Goal: Contribute content

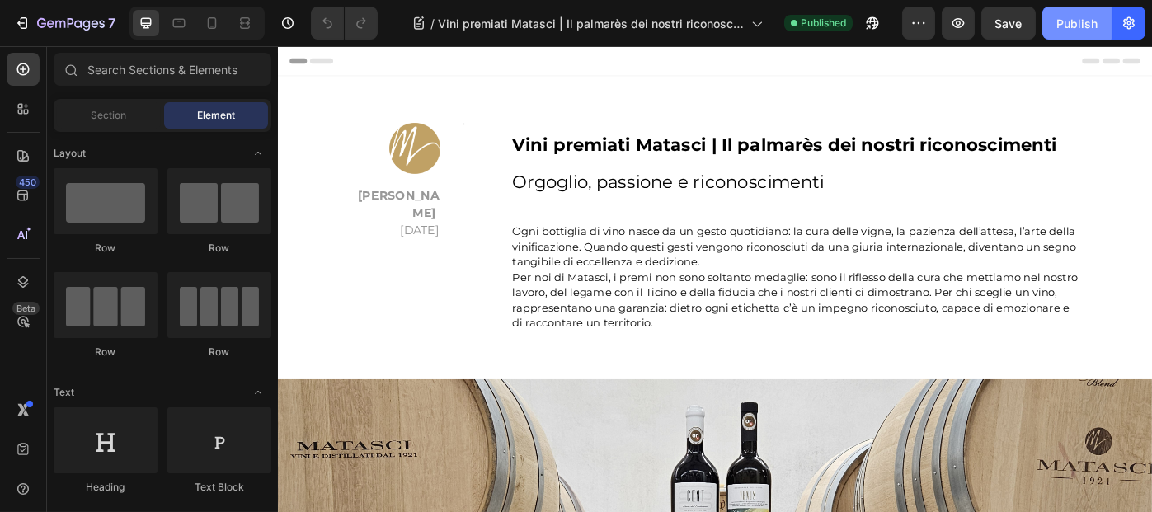
click at [1079, 30] on div "Publish" at bounding box center [1076, 23] width 41 height 17
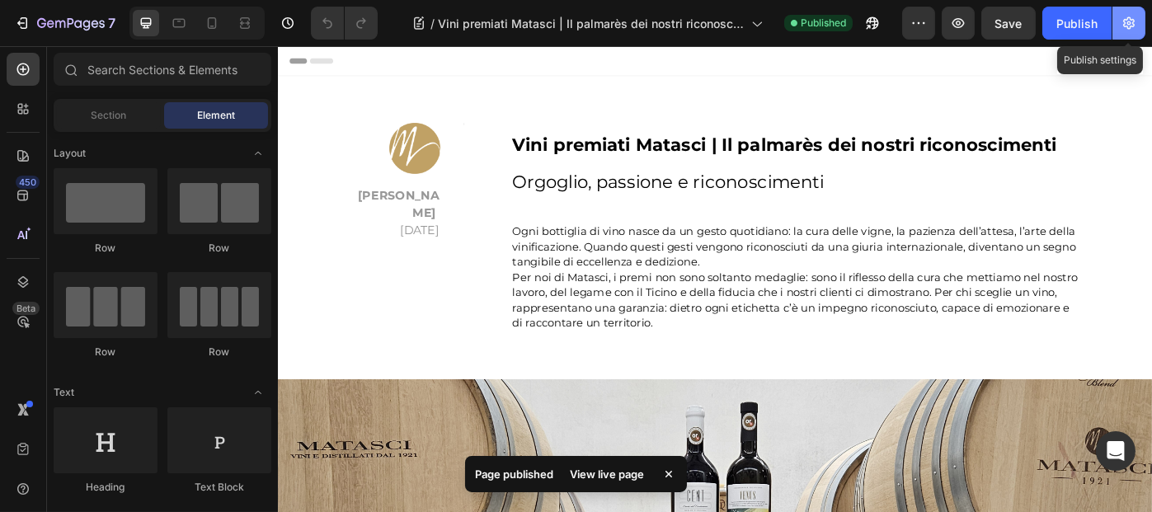
click at [1128, 27] on icon "button" at bounding box center [1128, 23] width 16 height 16
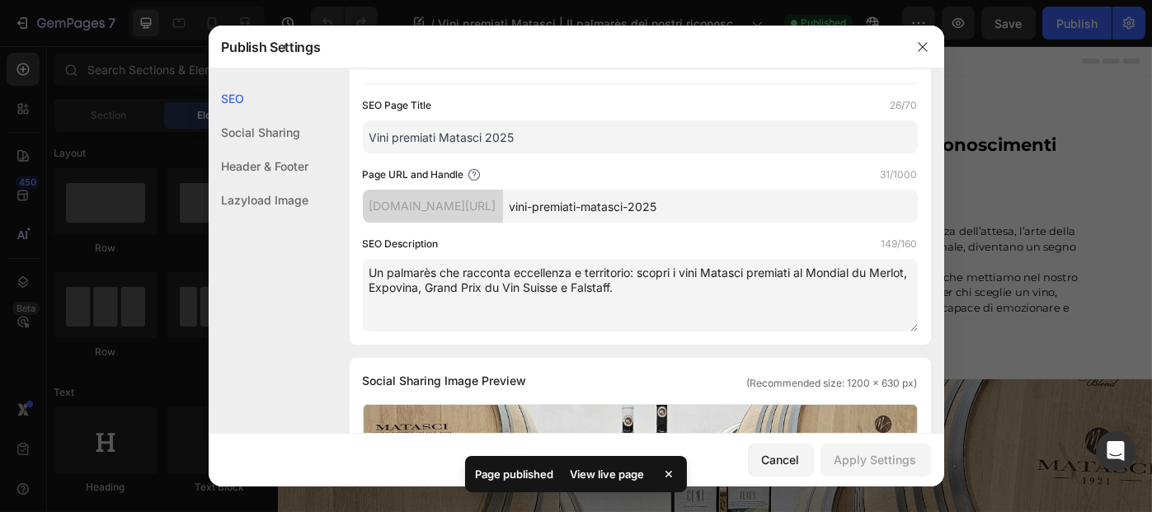
scroll to position [247, 0]
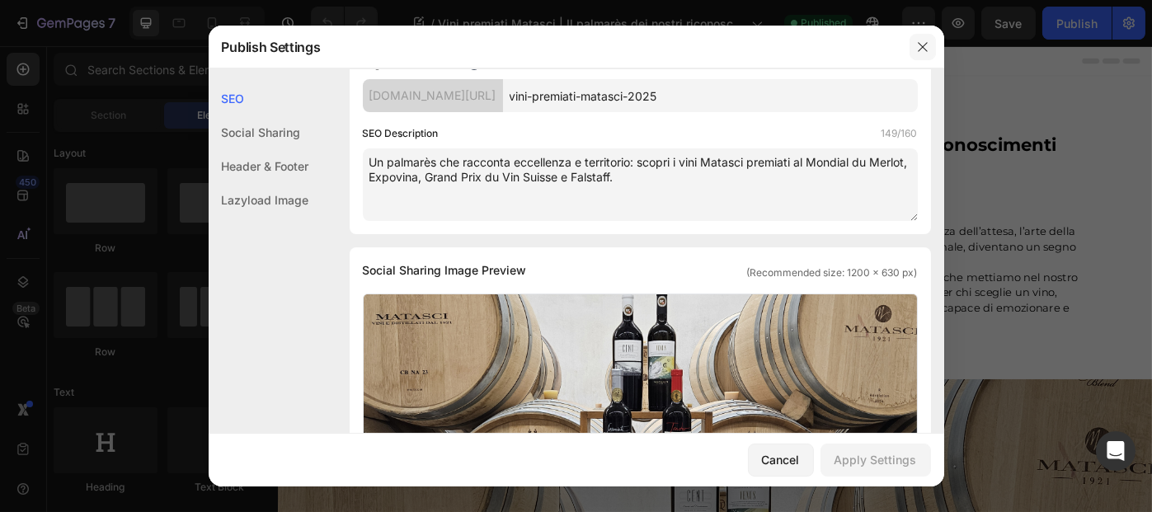
click at [921, 43] on icon "button" at bounding box center [922, 46] width 13 height 13
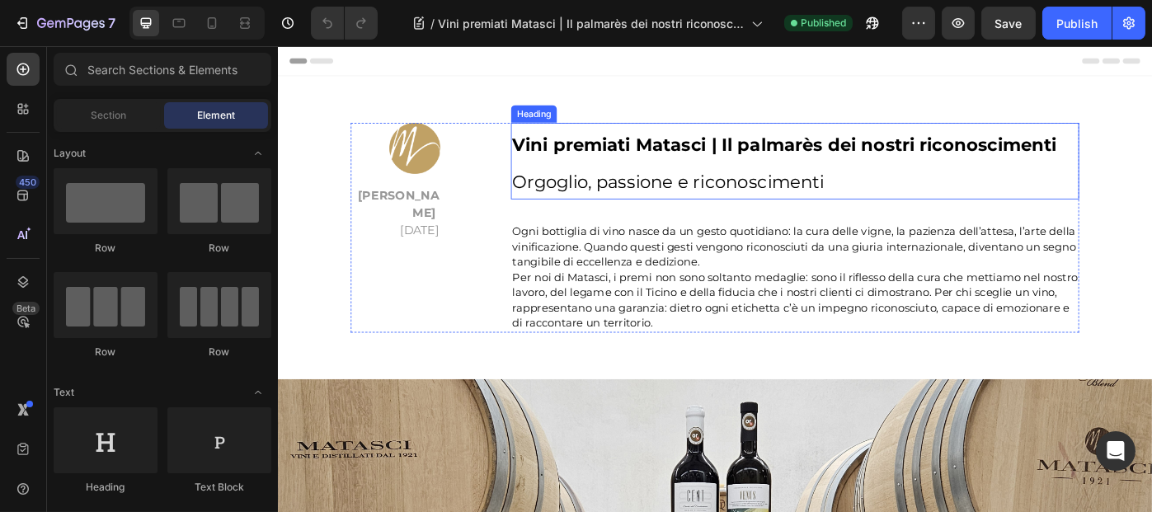
click at [659, 199] on span "Orgoglio, passione e riconoscimenti" at bounding box center [718, 199] width 353 height 24
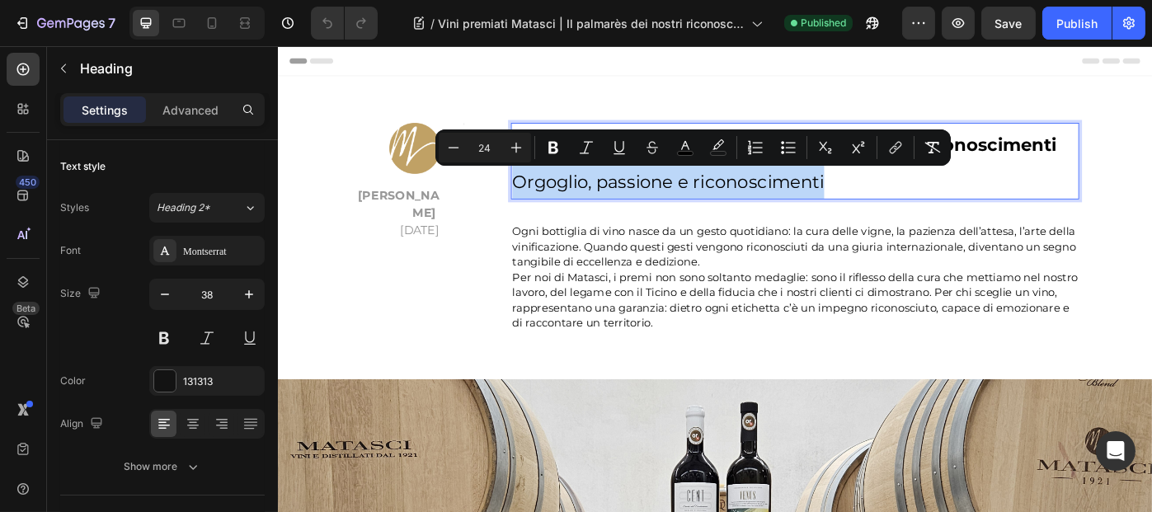
drag, startPoint x: 542, startPoint y: 198, endPoint x: 918, endPoint y: 195, distance: 375.9
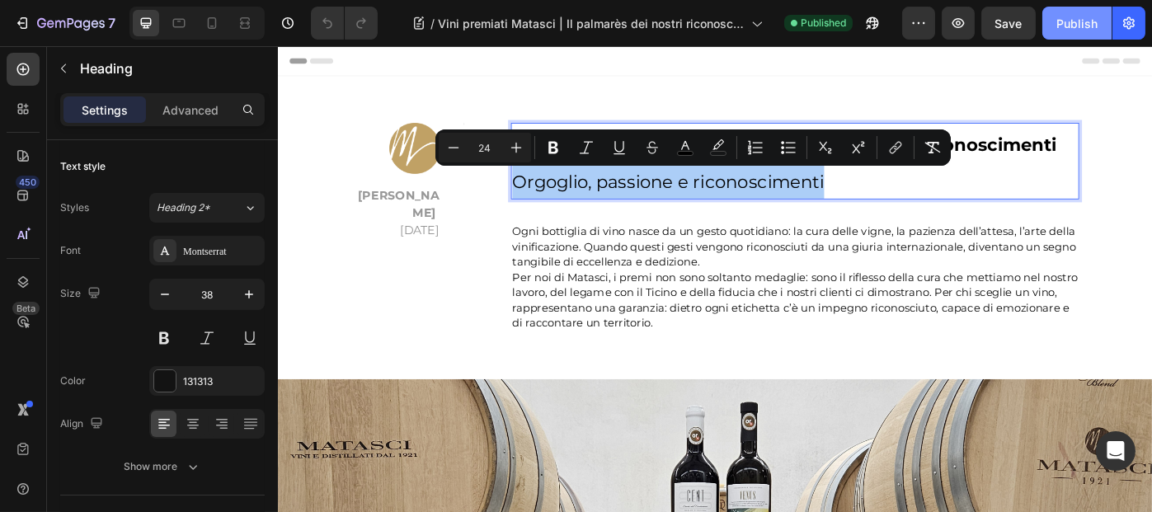
click at [1079, 19] on div "Publish" at bounding box center [1076, 23] width 41 height 17
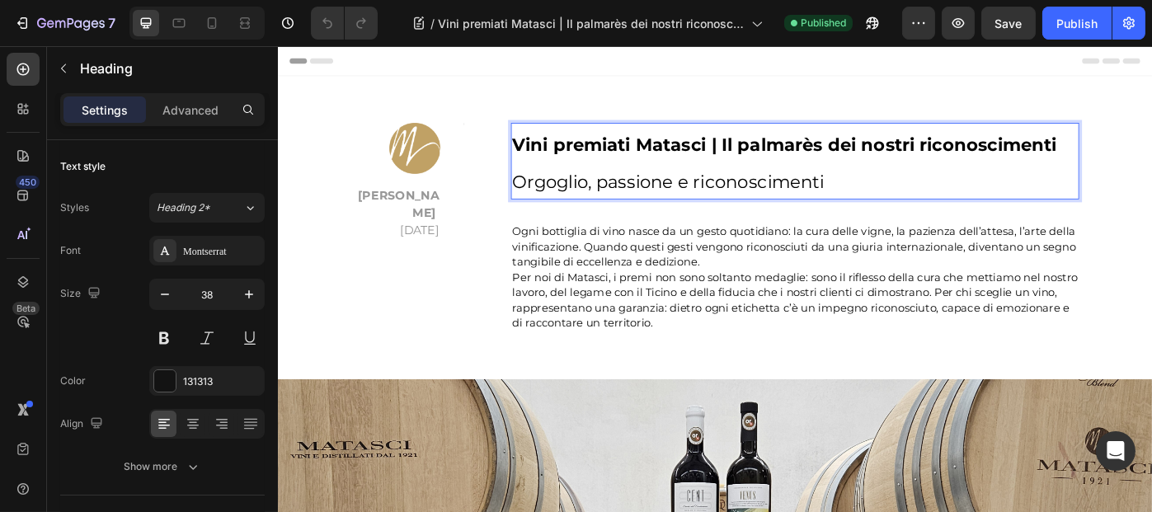
click at [831, 190] on span "Orgoglio, passione e riconoscimenti" at bounding box center [718, 199] width 353 height 24
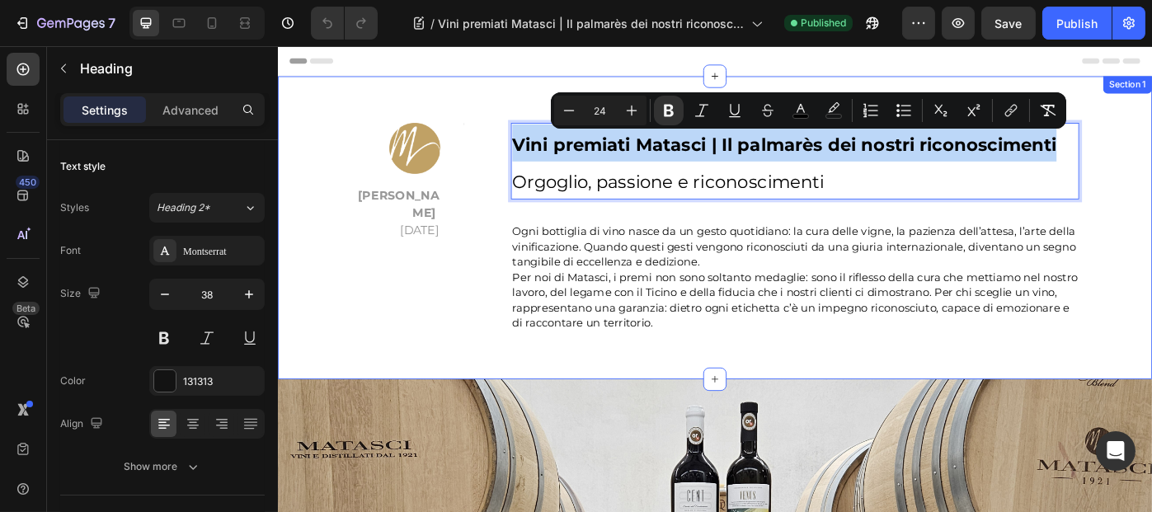
drag, startPoint x: 540, startPoint y: 156, endPoint x: 1185, endPoint y: 164, distance: 645.5
click at [1151, 164] on div "Image Matasci Vini [DATE] Text block Title Line Row Vini premiati Matasci | Il …" at bounding box center [771, 251] width 965 height 237
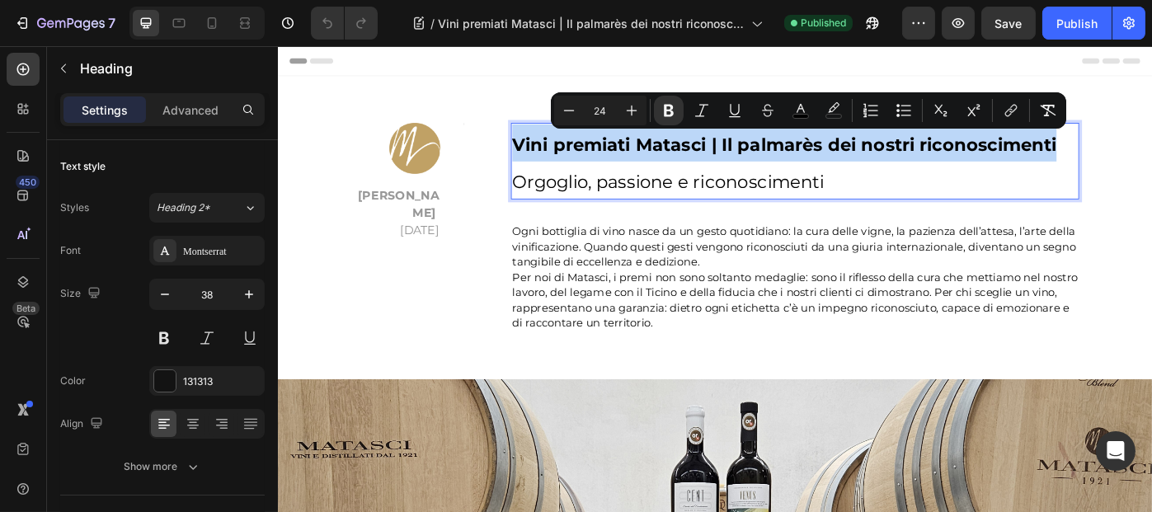
copy strong "Vini premiati Matasci | Il palmarès dei nostri riconoscimenti"
